Goal: Task Accomplishment & Management: Complete application form

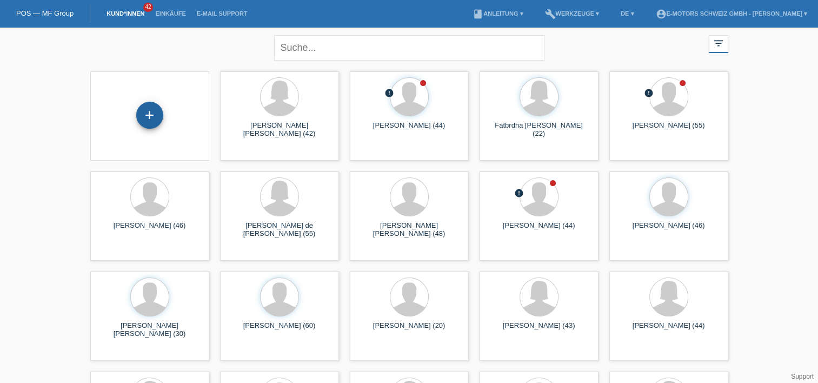
click at [145, 109] on div "+" at bounding box center [149, 115] width 27 height 27
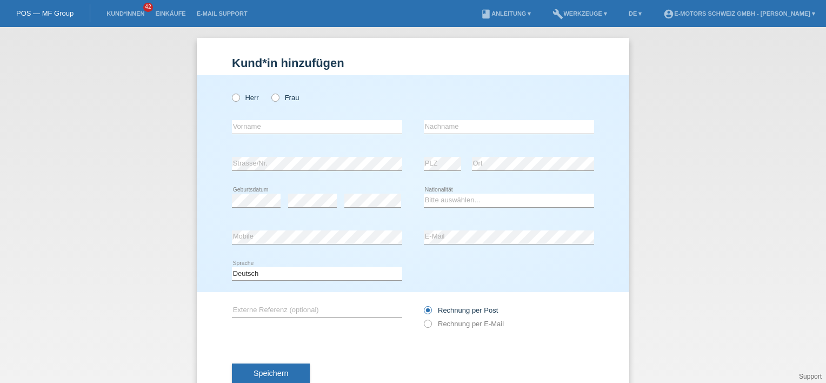
click at [249, 105] on div "Herr Frau" at bounding box center [317, 98] width 170 height 22
click at [230, 92] on icon at bounding box center [230, 92] width 0 height 0
click at [234, 98] on input "Herr" at bounding box center [235, 97] width 7 height 7
radio input "true"
click at [245, 134] on icon at bounding box center [317, 134] width 170 height 1
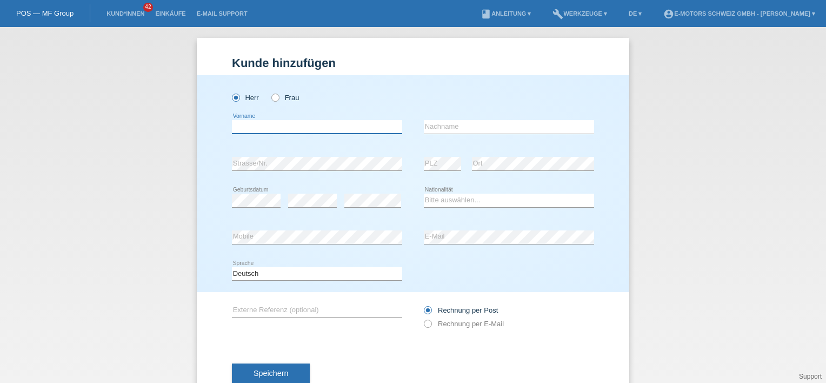
click at [247, 127] on input "text" at bounding box center [317, 127] width 170 height 14
type input "Leon Aurelien"
click at [526, 128] on input "text" at bounding box center [509, 127] width 170 height 14
type input "Laeveren"
click at [222, 195] on div "Herr Frau Leon Aurelien error Vorname" at bounding box center [413, 183] width 433 height 217
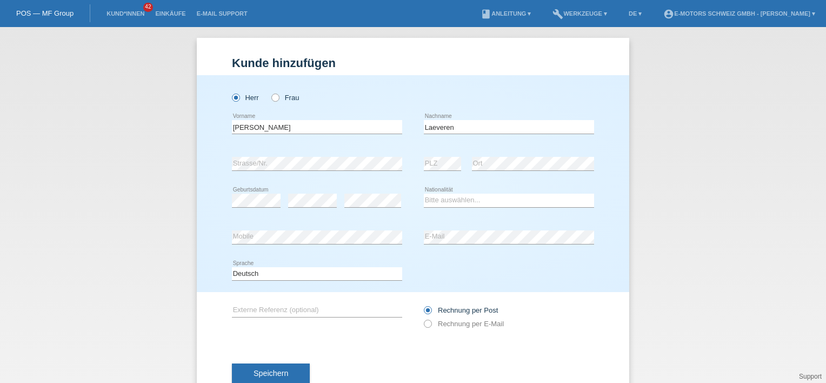
click at [301, 208] on div "error" at bounding box center [312, 200] width 49 height 37
click at [466, 203] on select "Bitte auswählen... Schweiz Deutschland Liechtenstein Österreich ------------ Af…" at bounding box center [509, 200] width 170 height 13
select select "CH"
click at [424, 194] on select "Bitte auswählen... Schweiz Deutschland Liechtenstein Österreich ------------ Af…" at bounding box center [509, 200] width 170 height 13
click at [453, 63] on h1 "Kunde hinzufügen" at bounding box center [413, 63] width 362 height 14
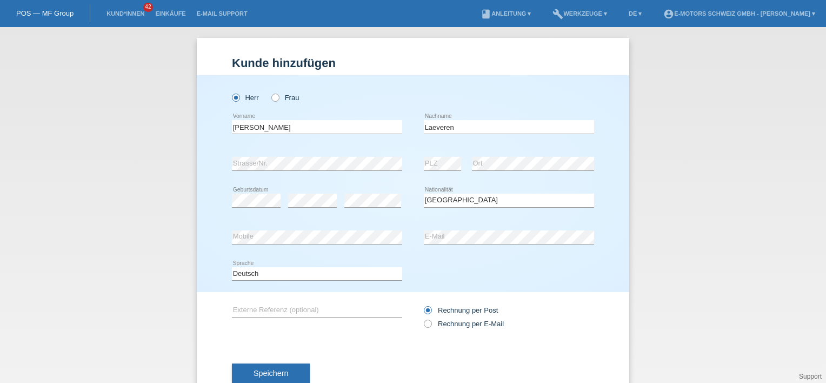
scroll to position [32, 0]
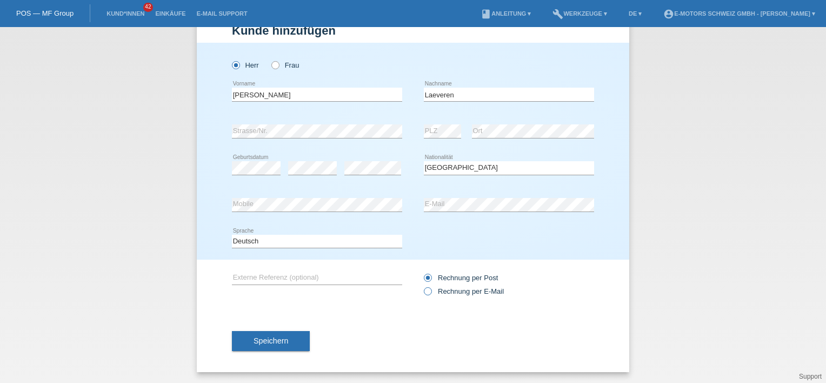
click at [422, 285] on icon at bounding box center [422, 285] width 0 height 0
click at [424, 290] on input "Rechnung per E-Mail" at bounding box center [427, 294] width 7 height 14
radio input "true"
click at [279, 346] on button "Speichern" at bounding box center [271, 341] width 78 height 21
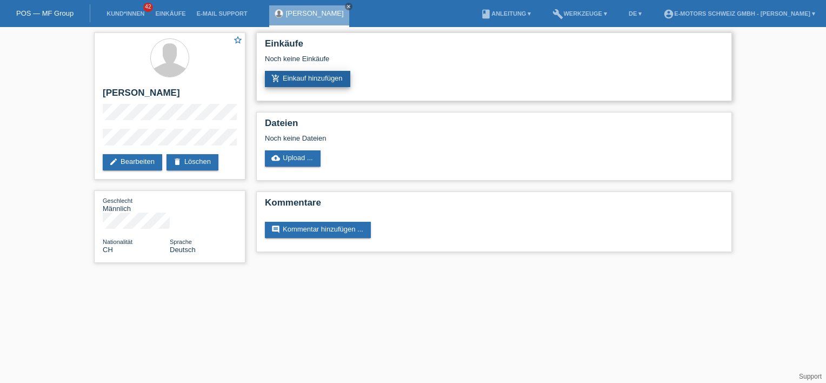
click at [309, 81] on link "add_shopping_cart Einkauf hinzufügen" at bounding box center [307, 79] width 85 height 16
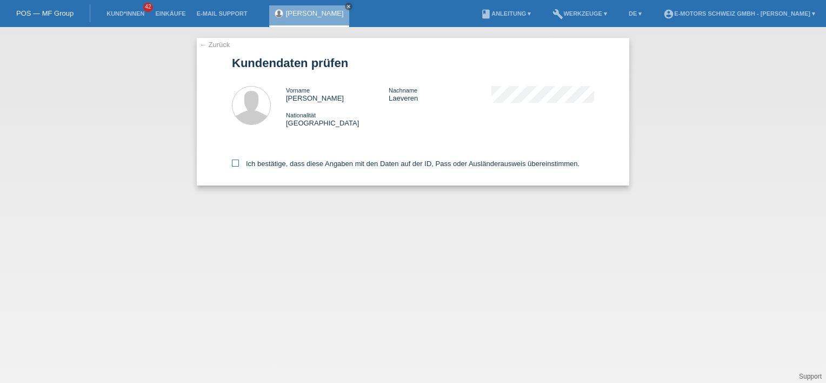
click at [254, 167] on label "Ich bestätige, dass diese Angaben mit den Daten auf der ID, Pass oder Ausländer…" at bounding box center [406, 163] width 348 height 8
click at [239, 167] on input "Ich bestätige, dass diese Angaben mit den Daten auf der ID, Pass oder Ausländer…" at bounding box center [235, 162] width 7 height 7
checkbox input "true"
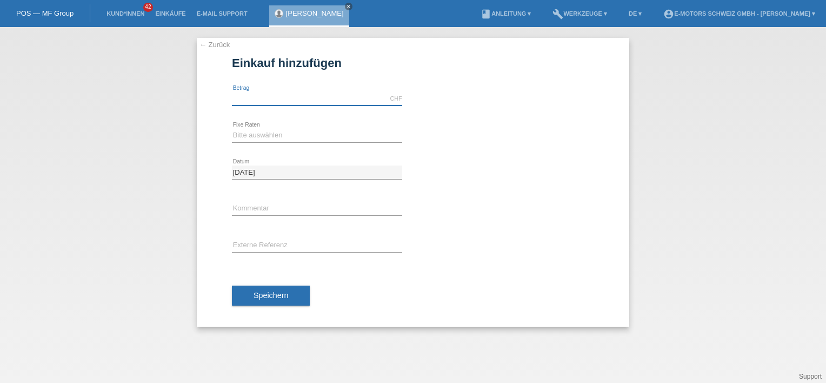
click at [274, 103] on input "text" at bounding box center [317, 99] width 170 height 14
drag, startPoint x: 462, startPoint y: 101, endPoint x: 456, endPoint y: 101, distance: 5.4
click at [462, 100] on div "CHF error Betrag" at bounding box center [413, 99] width 362 height 37
click at [352, 100] on input "text" at bounding box center [317, 99] width 170 height 14
click at [488, 103] on div "CHF error Betrag" at bounding box center [413, 99] width 362 height 37
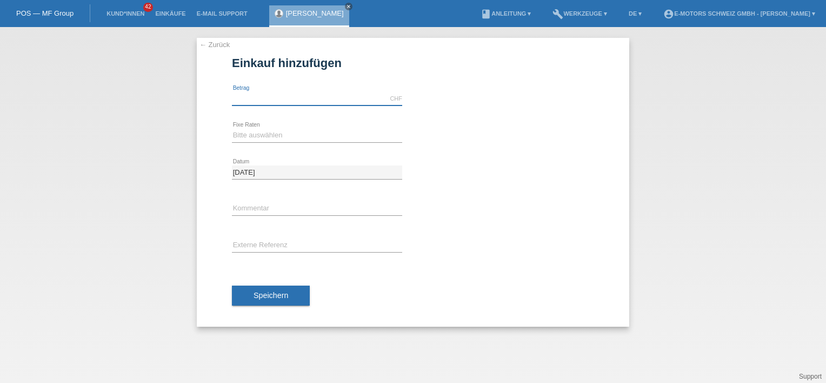
click at [304, 97] on input "text" at bounding box center [317, 99] width 170 height 14
type input "3390.00"
click at [526, 143] on div "calculate" at bounding box center [503, 135] width 181 height 17
click at [240, 95] on input "3390.00" at bounding box center [317, 99] width 170 height 14
click at [260, 128] on div "Bitte auswählen 12 Raten 24 Raten 36 Raten 48 Raten error Fixe Raten" at bounding box center [317, 135] width 170 height 37
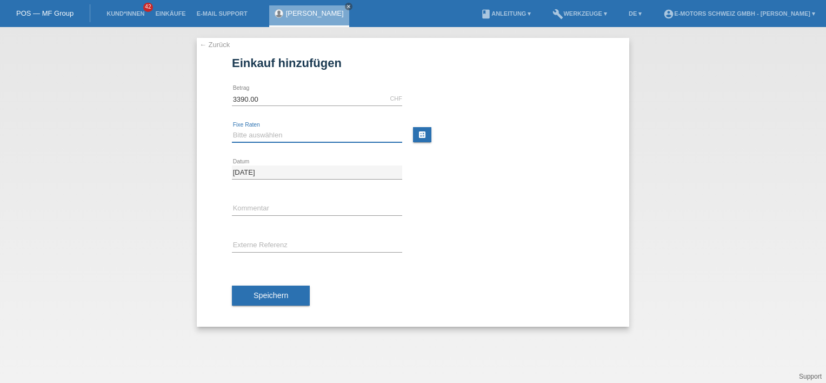
click at [261, 134] on select "Bitte auswählen 12 Raten 24 Raten 36 Raten 48 Raten" at bounding box center [317, 135] width 170 height 13
select select "215"
click at [232, 129] on select "Bitte auswählen 12 Raten 24 Raten 36 Raten 48 Raten" at bounding box center [317, 135] width 170 height 13
click at [266, 295] on span "Speichern" at bounding box center [271, 295] width 35 height 9
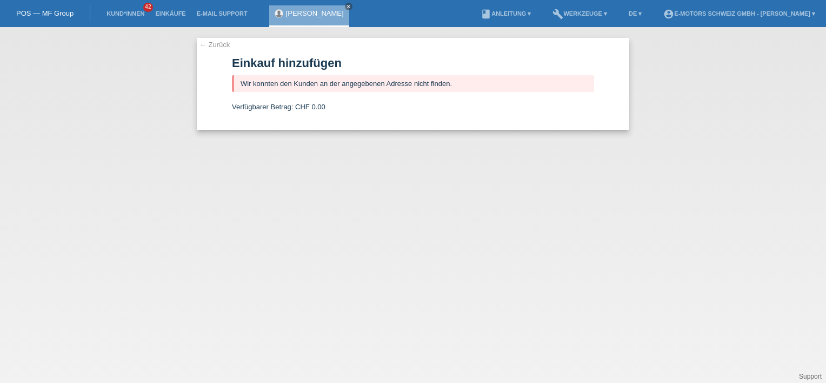
click at [210, 43] on link "← Zurück" at bounding box center [214, 45] width 30 height 8
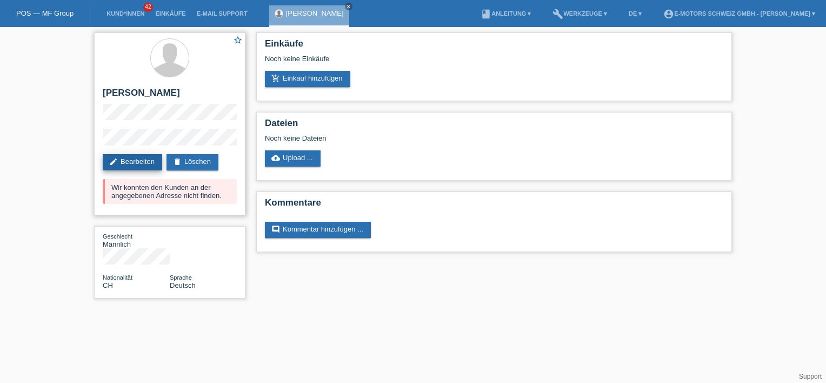
click at [116, 158] on icon "edit" at bounding box center [113, 161] width 9 height 9
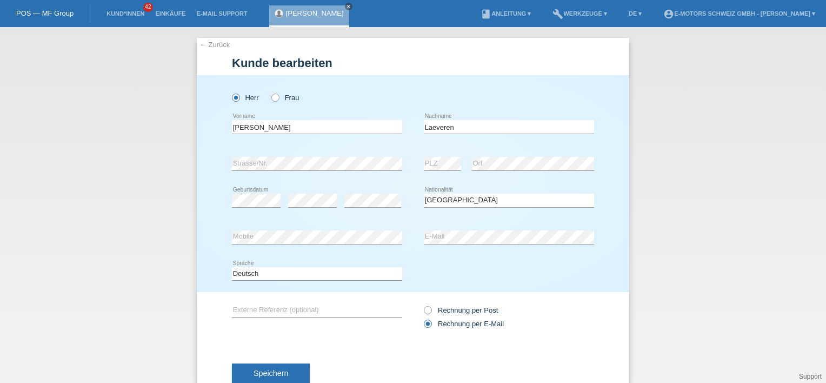
select select "CH"
click at [279, 128] on input "[PERSON_NAME]" at bounding box center [317, 127] width 170 height 14
type input "[PERSON_NAME]"
click at [390, 54] on div "← Zurück Kunde bearbeiten Herr Frau PLZ" at bounding box center [413, 221] width 433 height 367
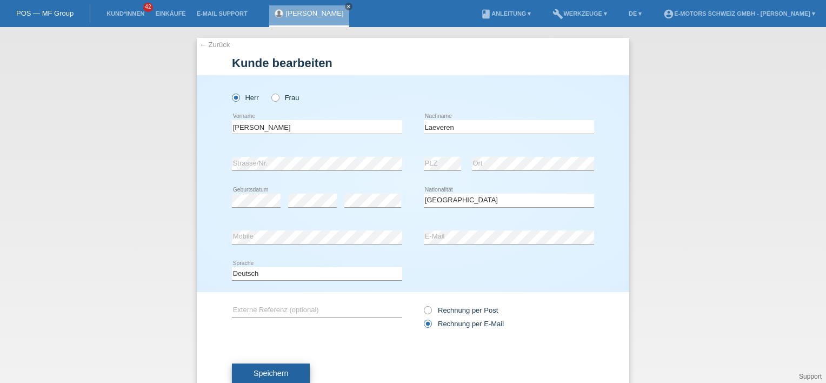
click at [280, 373] on span "Speichern" at bounding box center [271, 373] width 35 height 9
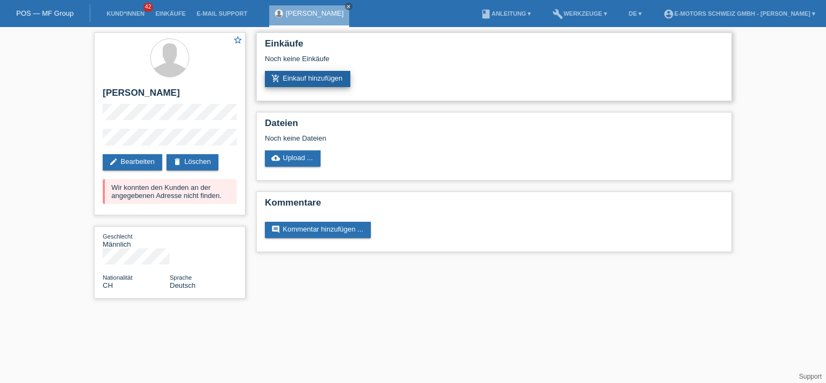
click at [293, 81] on link "add_shopping_cart Einkauf hinzufügen" at bounding box center [307, 79] width 85 height 16
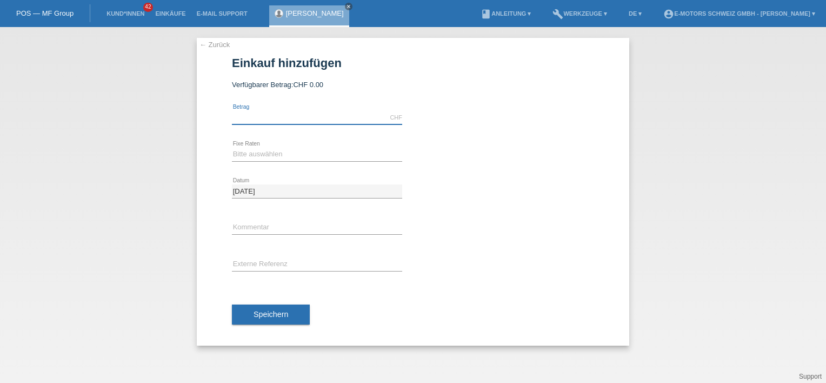
click at [279, 119] on input "text" at bounding box center [317, 118] width 170 height 14
type input "3000.00"
type input "Thun"
drag, startPoint x: 236, startPoint y: 122, endPoint x: 295, endPoint y: 125, distance: 58.5
click at [295, 125] on div "3000.00 CHF error Betrag" at bounding box center [317, 117] width 170 height 37
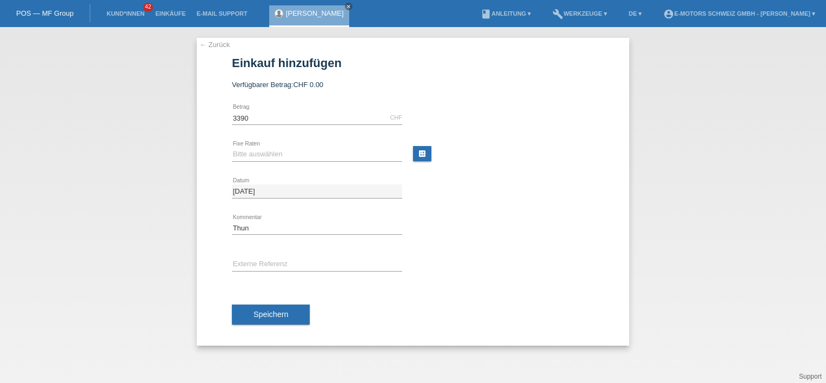
type input "3390.00"
click at [469, 76] on form "Einkauf hinzufügen Verfügbarer Betrag: CHF 0.00 3390.00 CHF error Betrag error" at bounding box center [413, 200] width 362 height 289
click at [263, 158] on select "Bitte auswählen 12 Raten 24 Raten 36 Raten 48 Raten" at bounding box center [317, 154] width 170 height 13
select select "215"
click at [232, 148] on select "Bitte auswählen 12 Raten 24 Raten 36 Raten 48 Raten" at bounding box center [317, 154] width 170 height 13
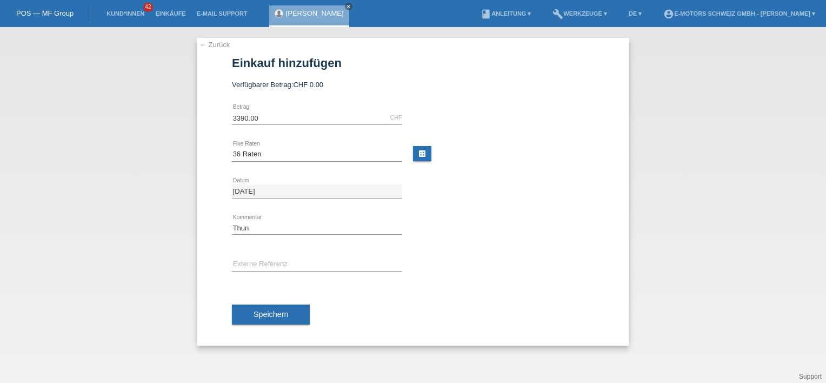
click at [270, 318] on button "Speichern" at bounding box center [271, 314] width 78 height 21
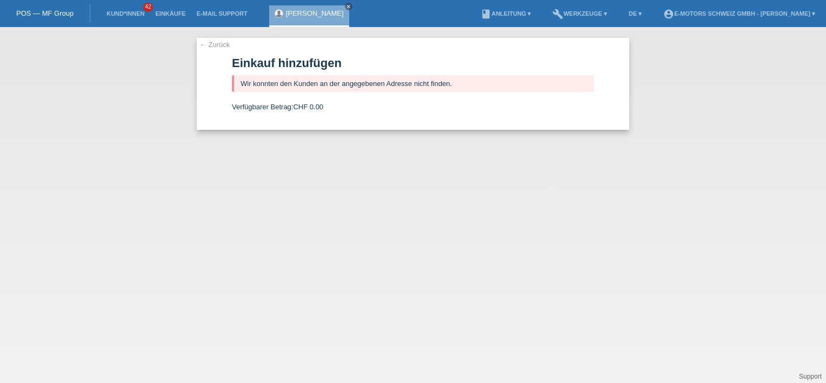
click at [225, 45] on link "← Zurück" at bounding box center [214, 45] width 30 height 8
click at [222, 45] on link "← Zurück" at bounding box center [214, 45] width 30 height 8
click at [222, 38] on div "← Zurück Einkauf hinzufügen Wir konnten den Kunden an der angegebenen Adresse n…" at bounding box center [413, 84] width 433 height 92
click at [222, 41] on link "← Zurück" at bounding box center [214, 45] width 30 height 8
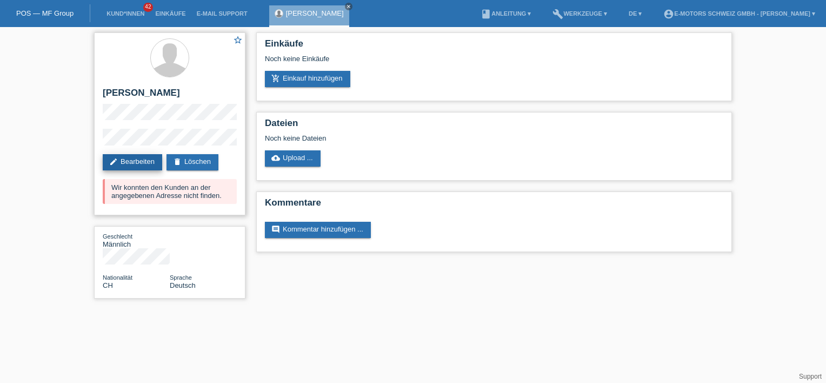
click at [135, 161] on link "edit Bearbeiten" at bounding box center [132, 162] width 59 height 16
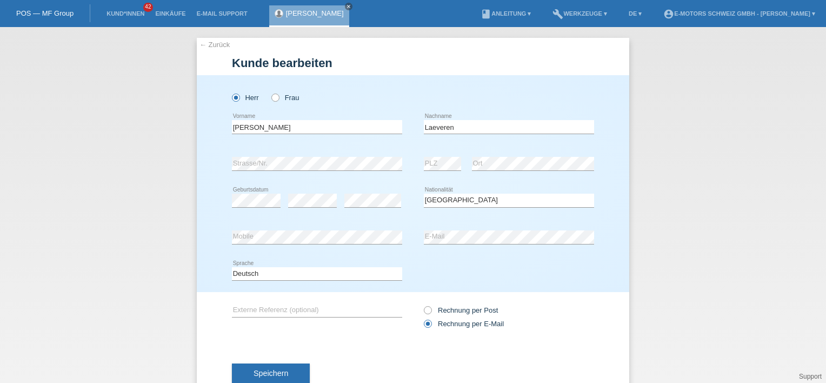
select select "CH"
click at [401, 73] on form "Kunde bearbeiten Herr Frau Leon error Vorname" at bounding box center [413, 230] width 362 height 348
click at [482, 275] on div "Deutsch Français Italiano English error Sprache" at bounding box center [413, 274] width 362 height 37
click at [445, 155] on div "error PLZ" at bounding box center [442, 163] width 37 height 37
drag, startPoint x: 534, startPoint y: 81, endPoint x: 514, endPoint y: 99, distance: 27.2
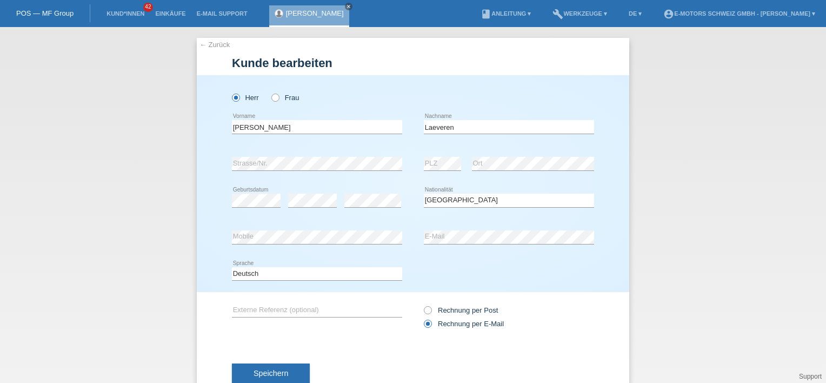
click at [535, 81] on div at bounding box center [509, 79] width 170 height 8
click at [24, 197] on div "← Zurück Kunde bearbeiten Herr Frau Leon error Vorname Laeveren" at bounding box center [413, 205] width 826 height 356
click at [446, 67] on h1 "Kunde bearbeiten" at bounding box center [413, 63] width 362 height 14
click at [270, 367] on button "Speichern" at bounding box center [271, 373] width 78 height 21
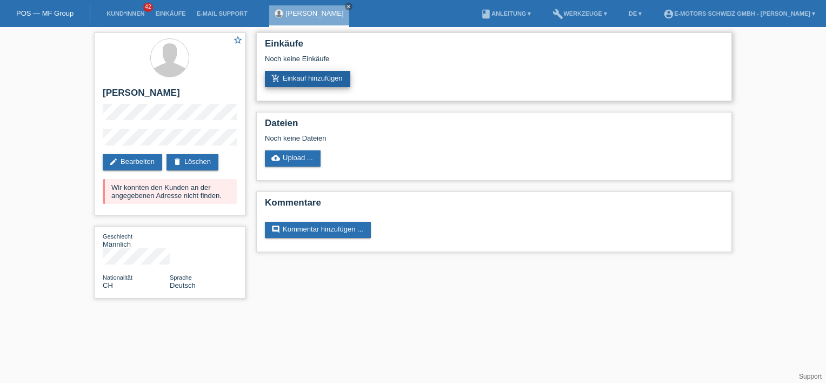
click at [297, 82] on link "add_shopping_cart Einkauf hinzufügen" at bounding box center [307, 79] width 85 height 16
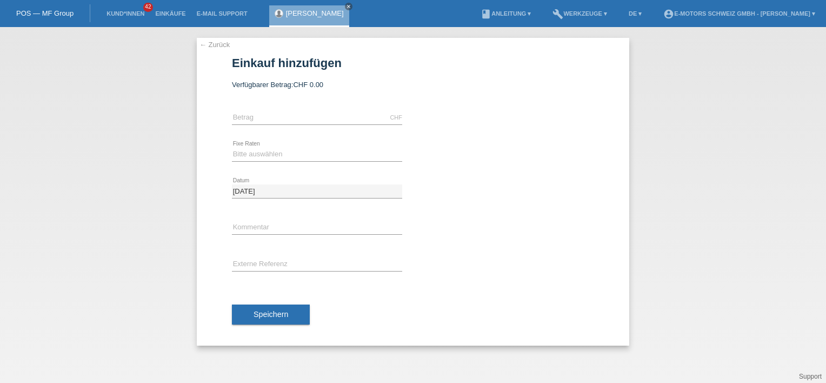
click at [283, 131] on div "CHF error Betrag" at bounding box center [317, 117] width 170 height 37
click at [270, 116] on input "text" at bounding box center [317, 118] width 170 height 14
type input "3390.00"
type input "Thun"
drag, startPoint x: 248, startPoint y: 152, endPoint x: 255, endPoint y: 155, distance: 7.7
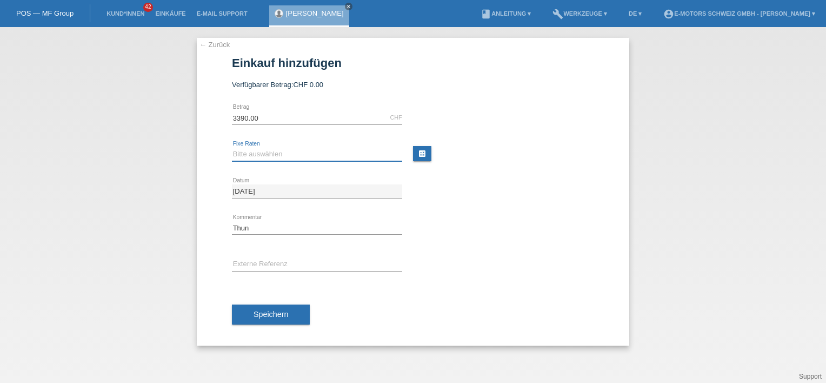
click at [248, 152] on select "Bitte auswählen 12 Raten 24 Raten 36 Raten 48 Raten" at bounding box center [317, 154] width 170 height 13
select select "215"
click at [232, 148] on select "Bitte auswählen 12 Raten 24 Raten 36 Raten 48 Raten" at bounding box center [317, 154] width 170 height 13
click at [273, 301] on div "Speichern" at bounding box center [413, 314] width 362 height 63
click at [270, 316] on span "Speichern" at bounding box center [271, 314] width 35 height 9
